Goal: Register for event/course

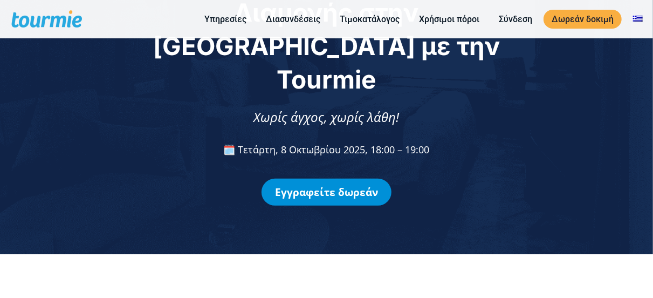
click at [347, 178] on link "Εγγραφείτε δωρεάν" at bounding box center [327, 191] width 130 height 27
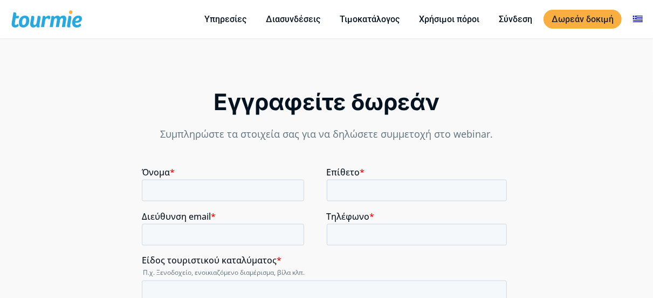
scroll to position [731, 0]
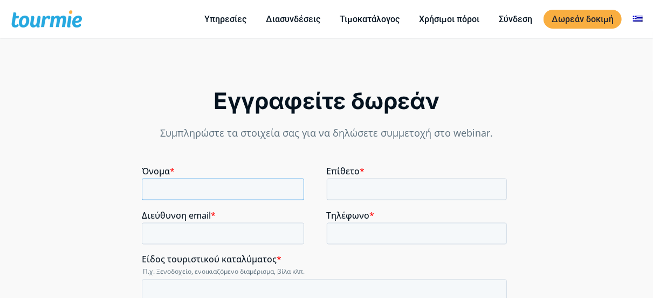
click at [238, 192] on input "Όνομα *" at bounding box center [223, 189] width 162 height 22
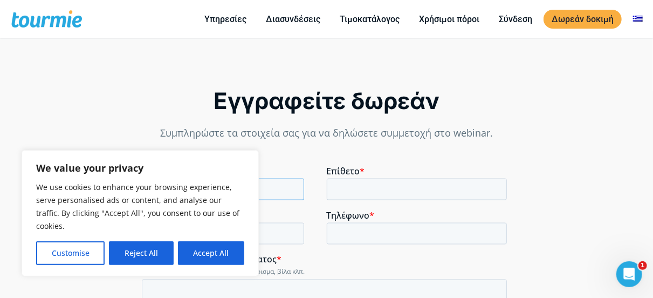
scroll to position [0, 0]
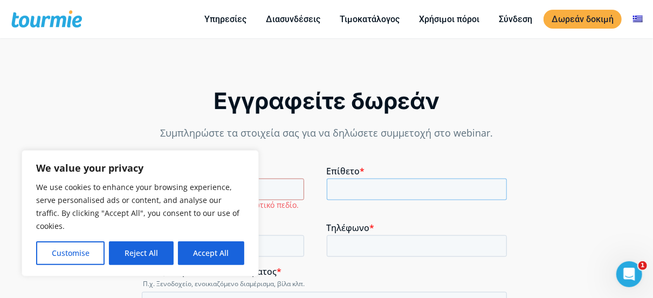
click at [372, 188] on input "Επίθετο *" at bounding box center [417, 189] width 181 height 22
type input "MAZERAS"
type input "PANAGIOTIS"
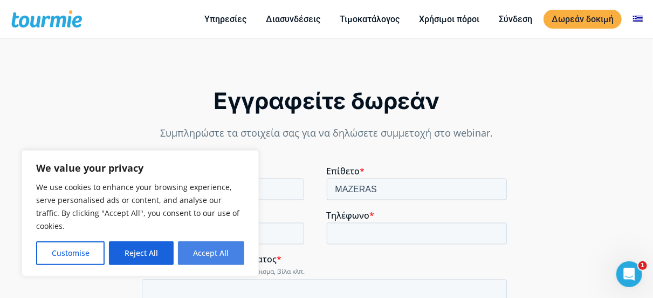
click at [204, 258] on button "Accept All" at bounding box center [211, 253] width 66 height 24
checkbox input "true"
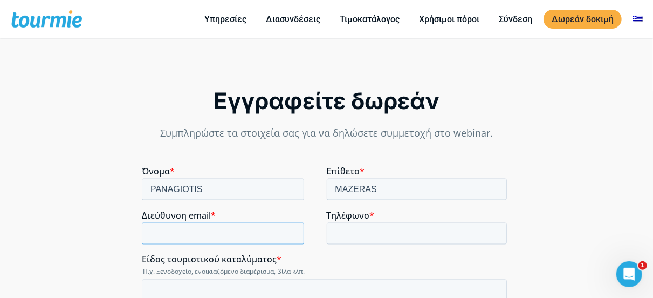
click at [200, 233] on input "Διεύθυνση email *" at bounding box center [223, 234] width 162 height 22
type input "[EMAIL_ADDRESS][DOMAIN_NAME]"
click at [369, 233] on input "Τηλέφωνο *" at bounding box center [417, 234] width 181 height 22
type input "6949924348"
click at [308, 295] on input "Είδος τουριστικού καταλύματος *" at bounding box center [324, 290] width 365 height 22
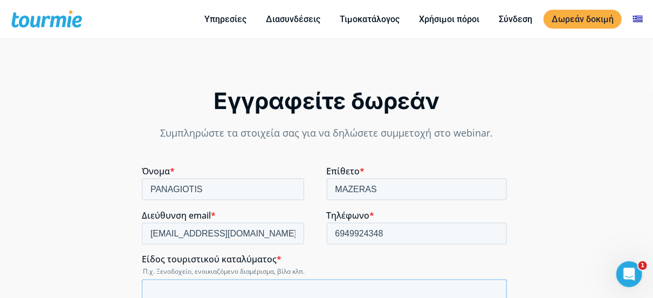
scroll to position [839, 0]
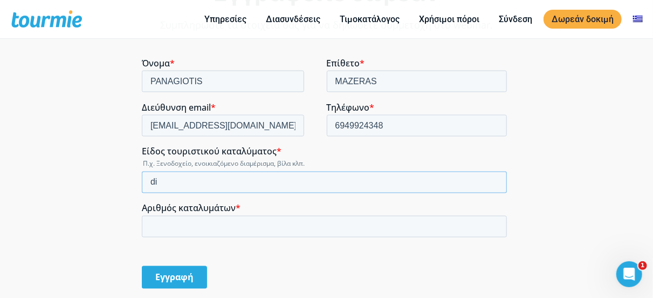
type input "d"
type input "ΔΙΑΜΕΡΙΣΜΑ"
click at [219, 219] on input "Αριθμός καταλυμάτων *" at bounding box center [324, 227] width 365 height 22
type input "1"
click at [183, 270] on input "Εγγραφή" at bounding box center [174, 277] width 65 height 23
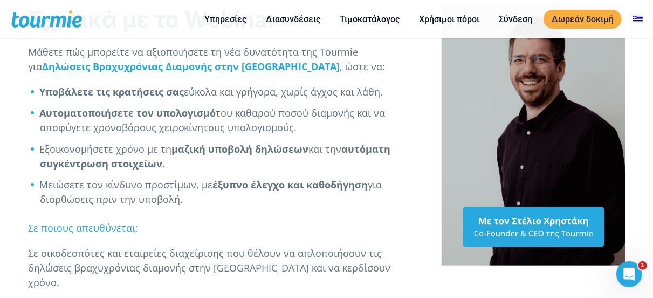
scroll to position [220, 0]
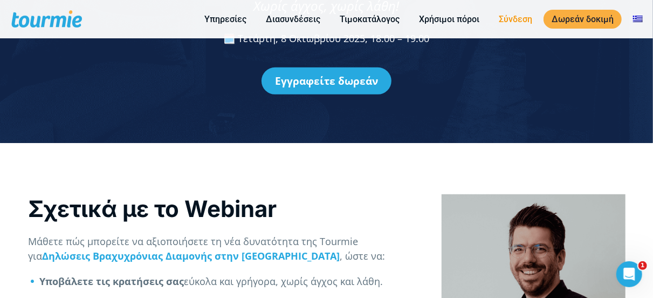
click at [518, 20] on link "Σύνδεση" at bounding box center [516, 18] width 50 height 13
